Goal: Navigation & Orientation: Find specific page/section

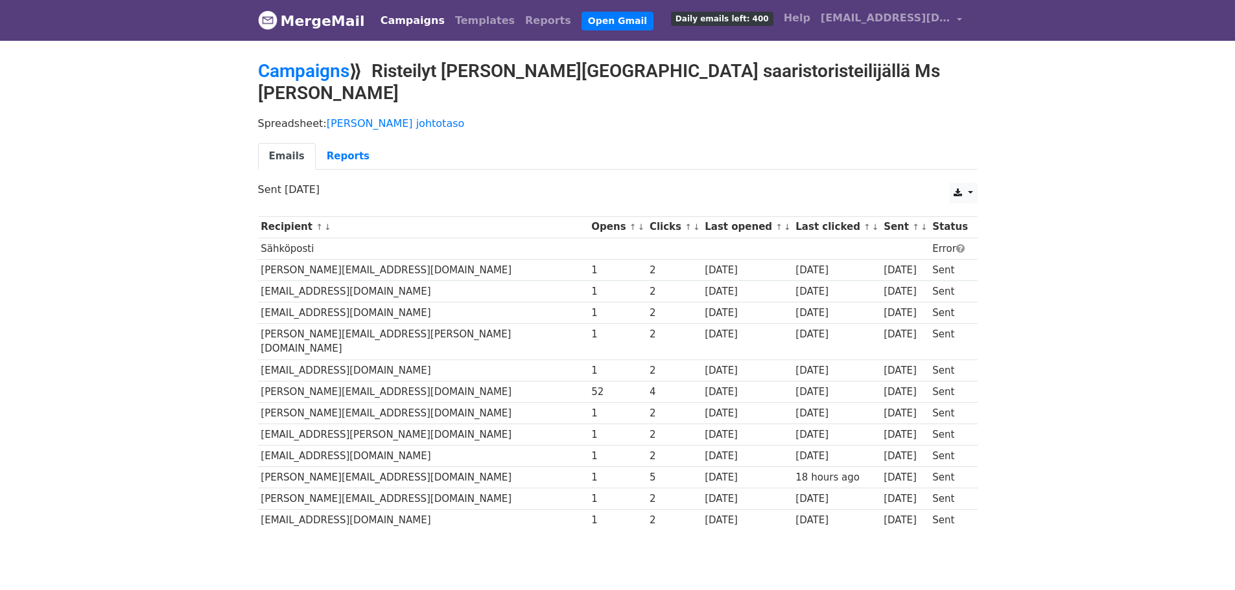
click at [408, 19] on link "Campaigns" at bounding box center [412, 21] width 75 height 26
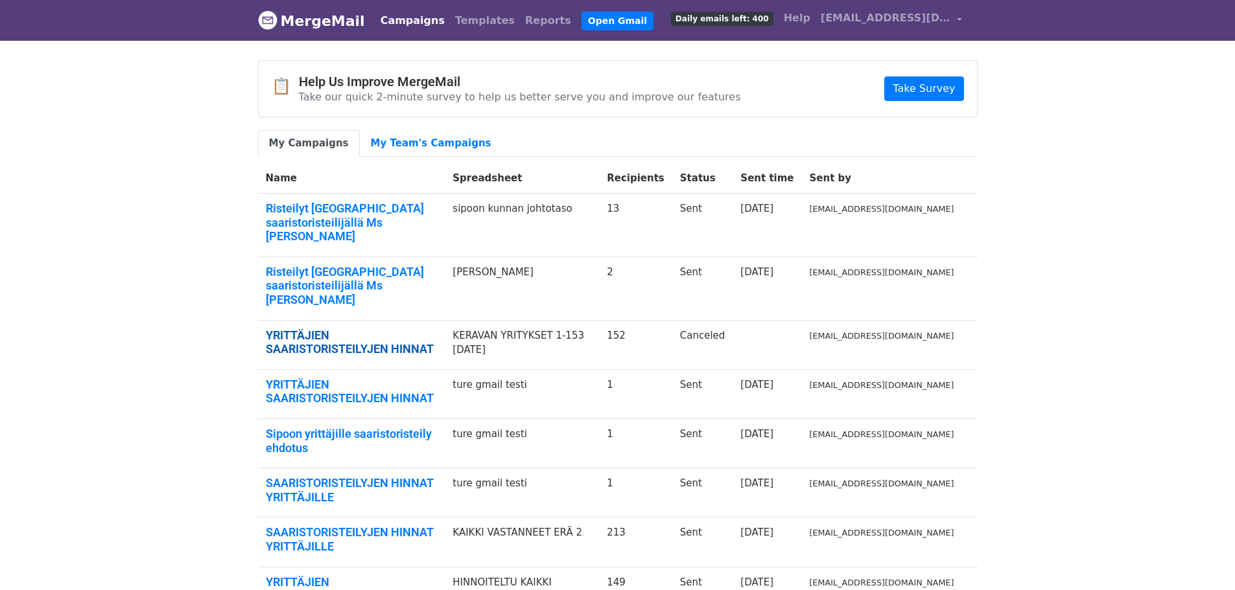
click at [426, 329] on link "YRITTÄJIEN SAARISTORISTEILYJEN HINNAT" at bounding box center [352, 343] width 172 height 28
click at [371, 203] on link "Risteilyt Sipoon uudella saaristoristeilijällä Ms Namorada" at bounding box center [352, 223] width 172 height 42
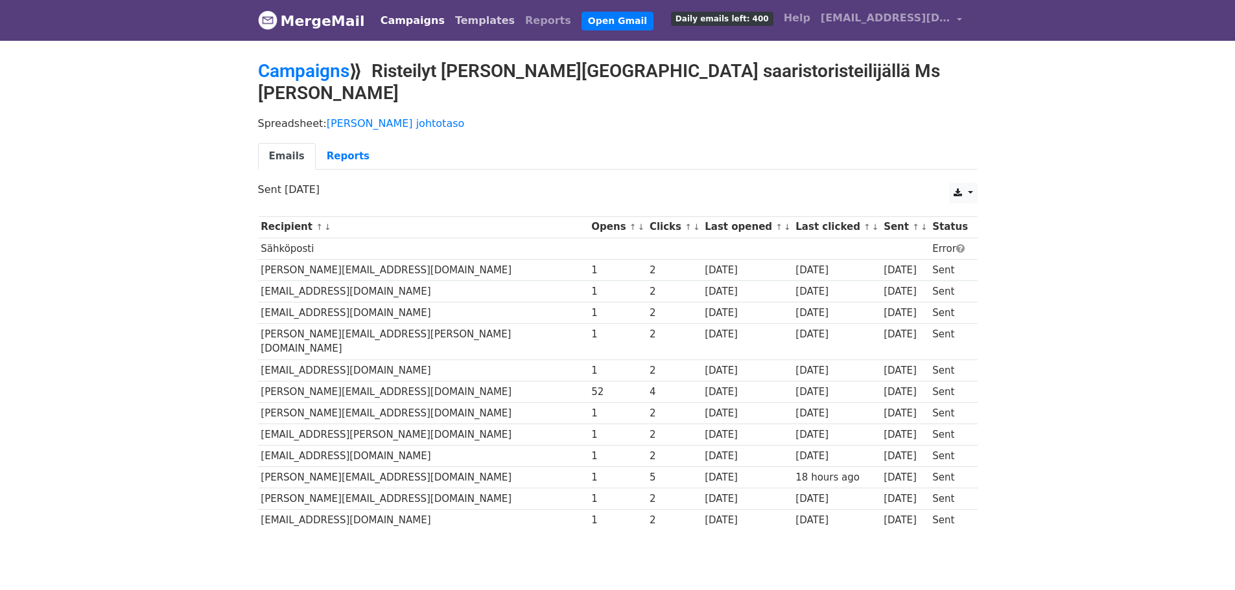
click at [466, 19] on link "Templates" at bounding box center [485, 21] width 70 height 26
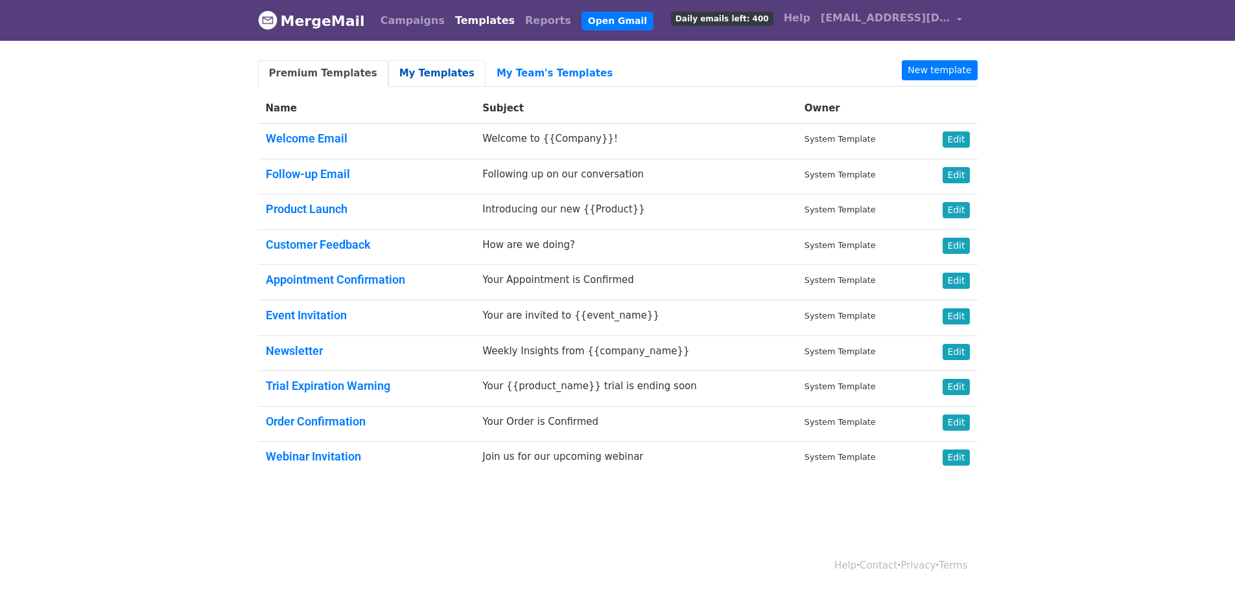
click at [416, 70] on link "My Templates" at bounding box center [436, 73] width 97 height 27
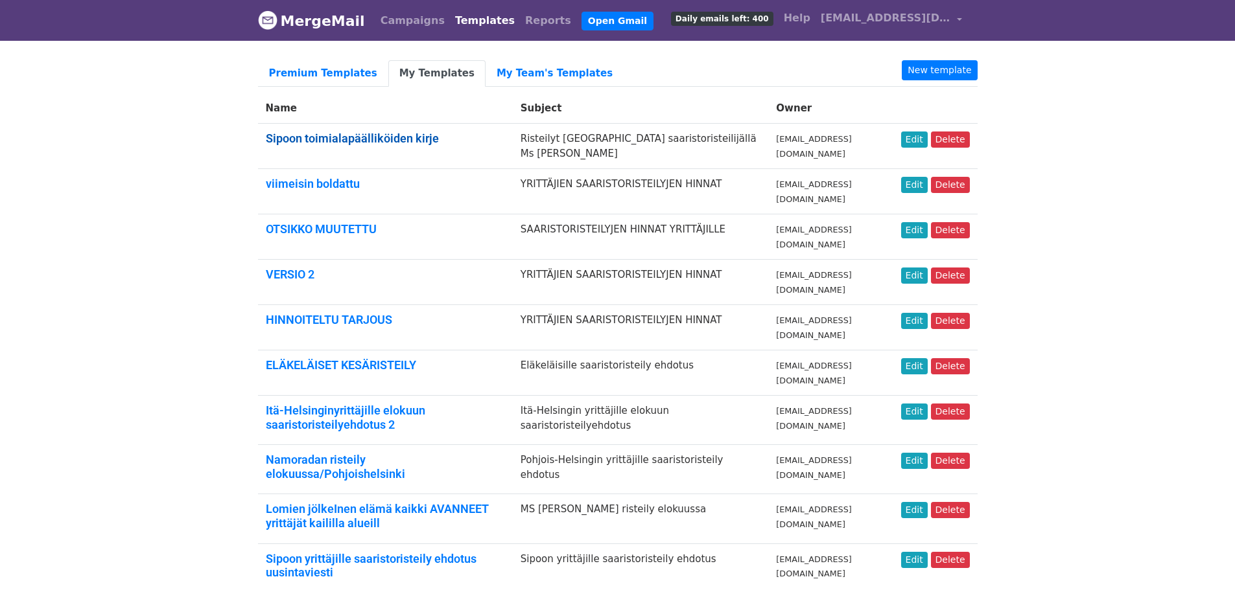
click at [369, 137] on link "Sipoon toimialapäälliköiden kirje" at bounding box center [352, 139] width 173 height 14
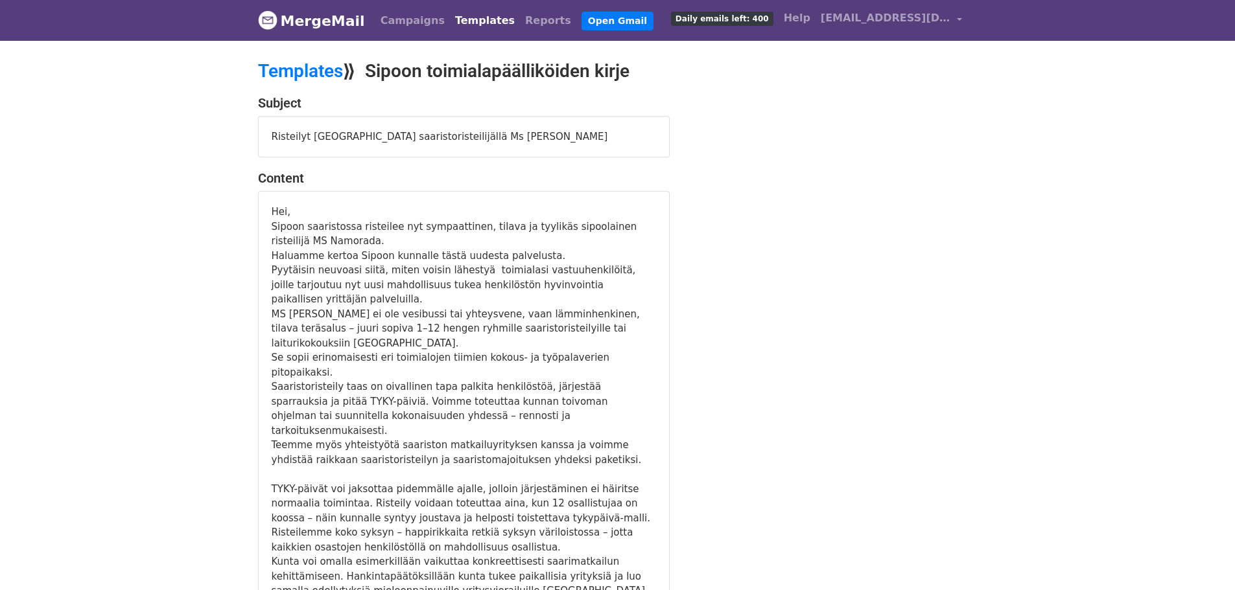
click at [456, 18] on link "Templates" at bounding box center [485, 21] width 70 height 26
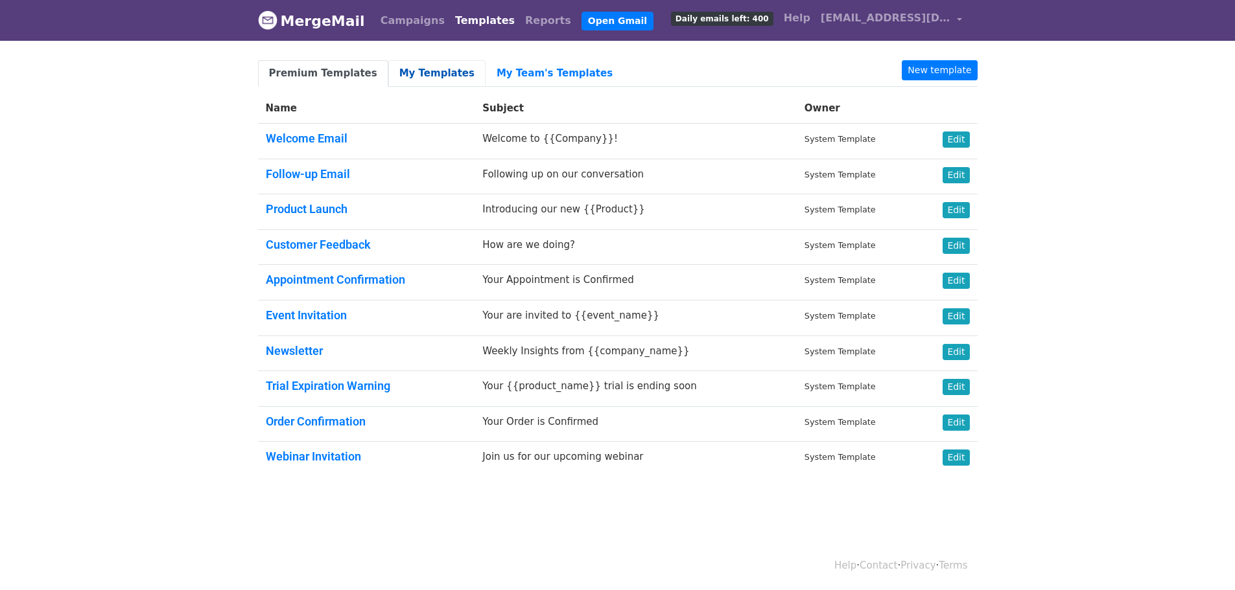
click at [433, 69] on link "My Templates" at bounding box center [436, 73] width 97 height 27
